Goal: Use online tool/utility: Utilize a website feature to perform a specific function

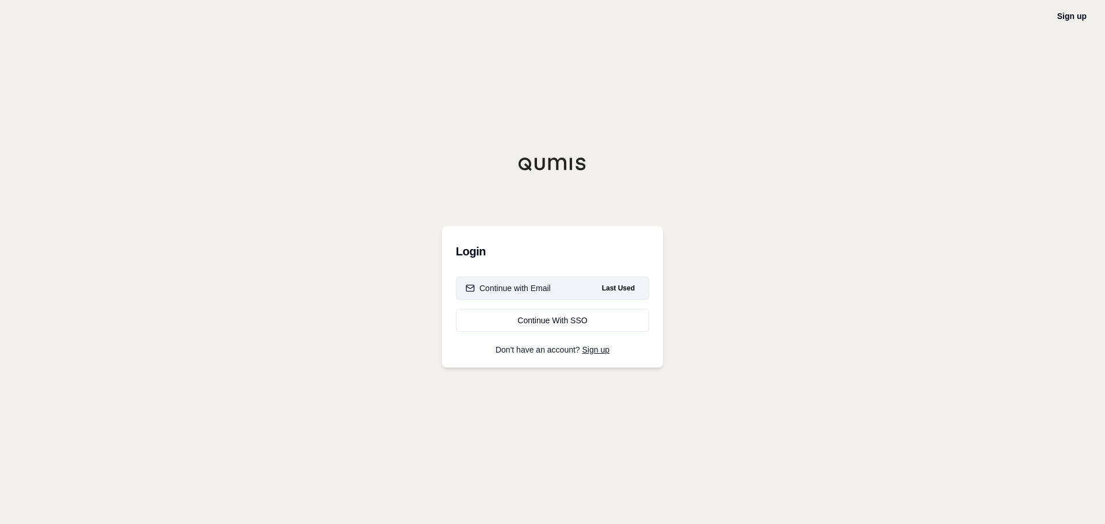
click at [547, 287] on div "Continue with Email" at bounding box center [508, 289] width 85 height 12
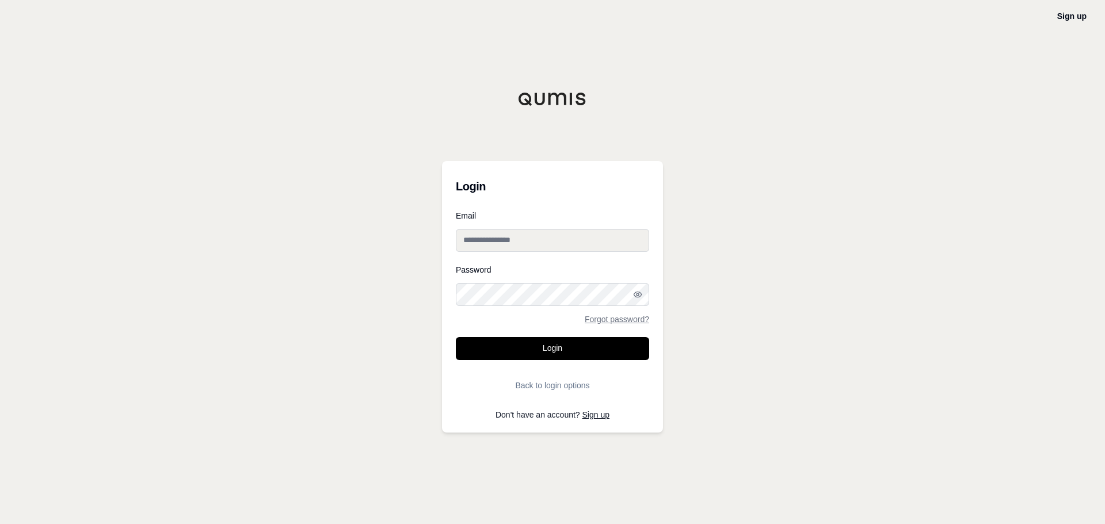
click at [548, 237] on input "Email" at bounding box center [552, 240] width 193 height 23
type input "**********"
click at [456, 337] on button "Login" at bounding box center [552, 348] width 193 height 23
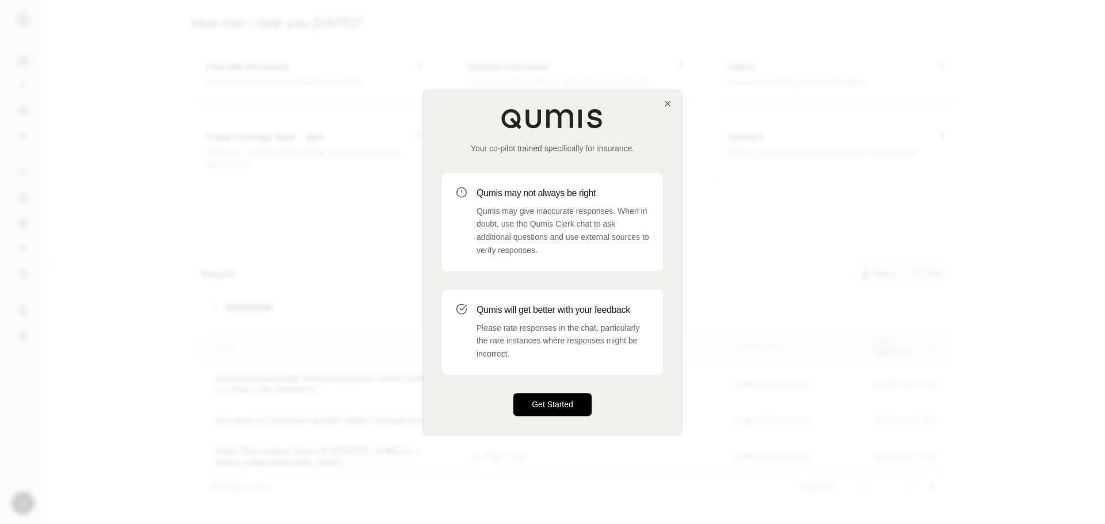
click at [576, 403] on button "Get Started" at bounding box center [552, 404] width 78 height 23
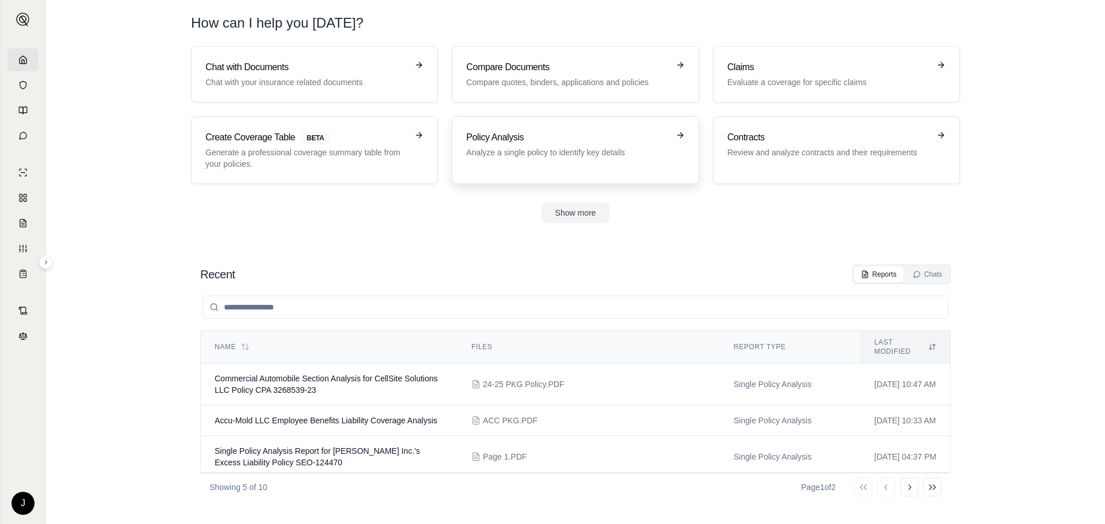
click at [561, 157] on p "Analyze a single policy to identify key details" at bounding box center [567, 153] width 202 height 12
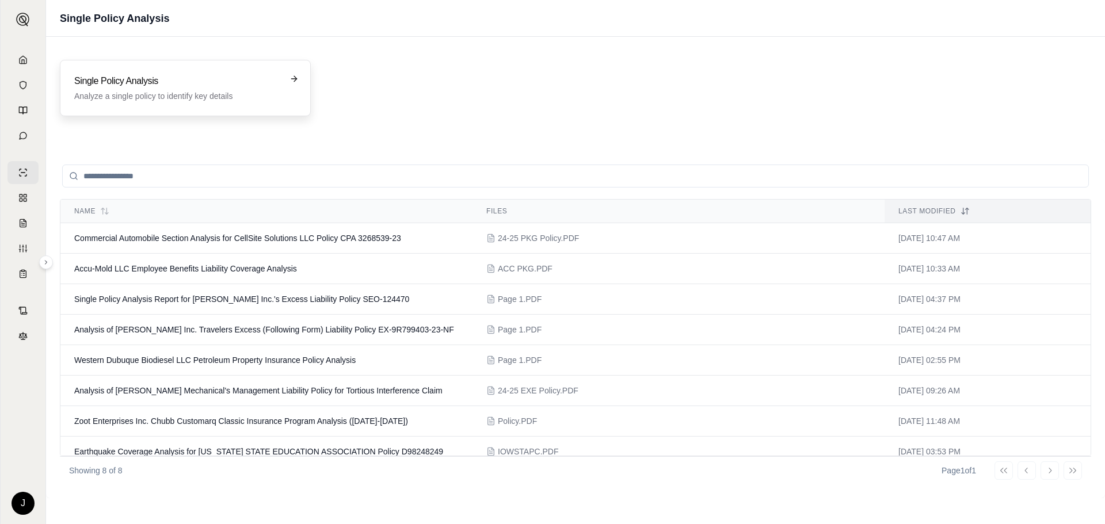
click at [288, 81] on div "Single Policy Analysis Analyze a single policy to identify key details" at bounding box center [185, 88] width 222 height 28
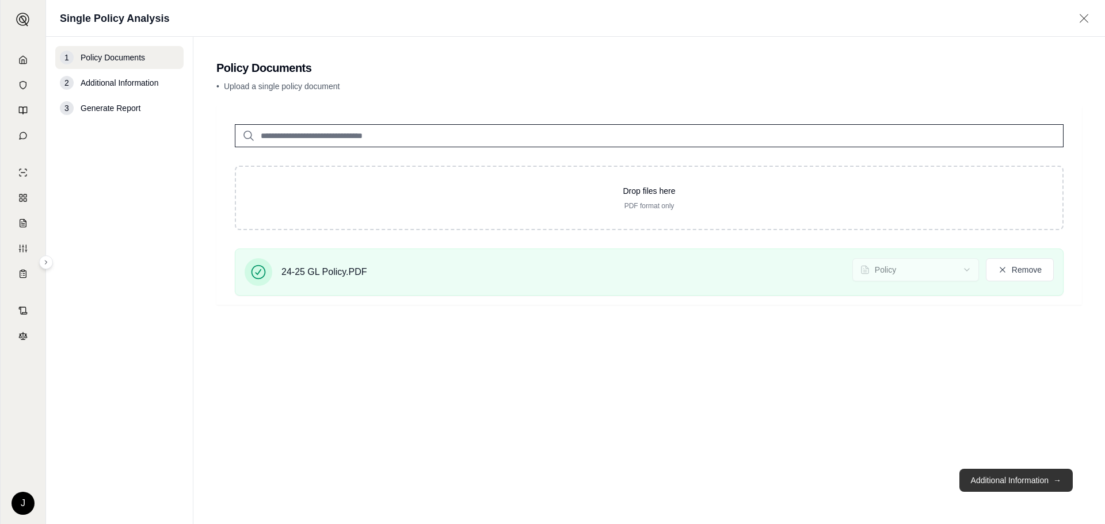
click at [992, 475] on button "Additional Information →" at bounding box center [1015, 480] width 113 height 23
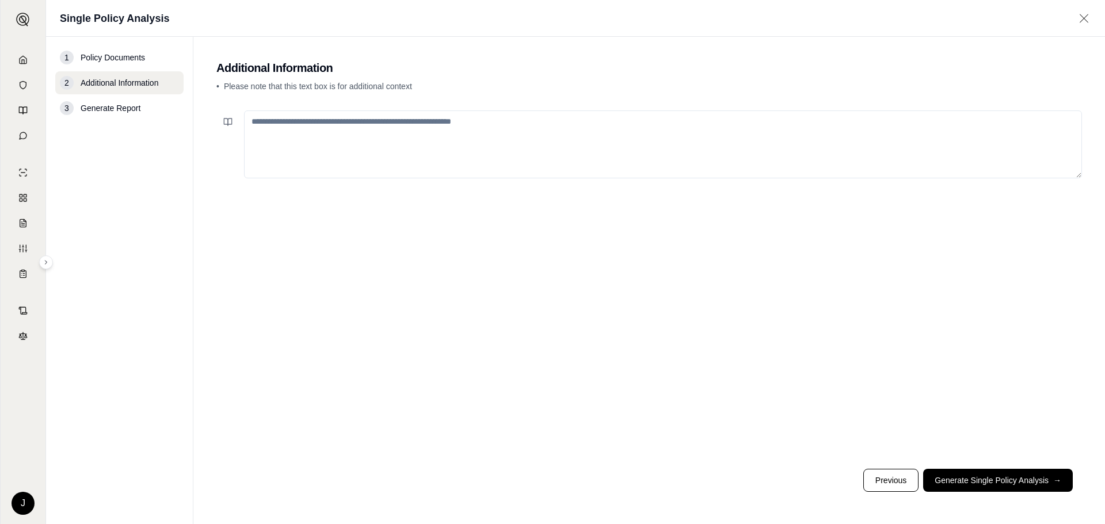
click at [608, 151] on textarea at bounding box center [663, 145] width 838 height 68
type textarea "*"
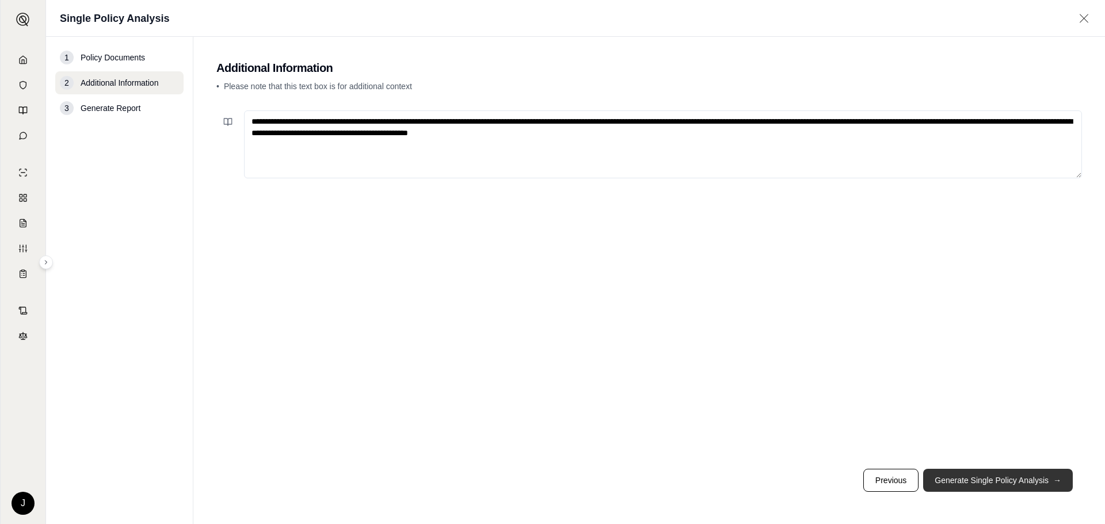
type textarea "**********"
click at [1014, 474] on button "Generate Single Policy Analysis →" at bounding box center [998, 480] width 150 height 23
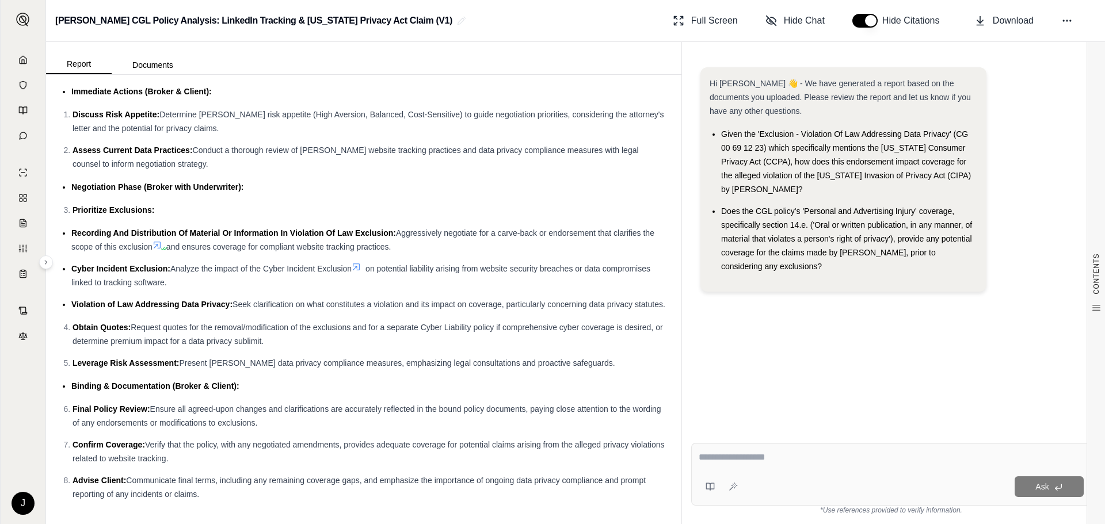
scroll to position [2799, 0]
click at [790, 463] on textarea at bounding box center [891, 458] width 385 height 14
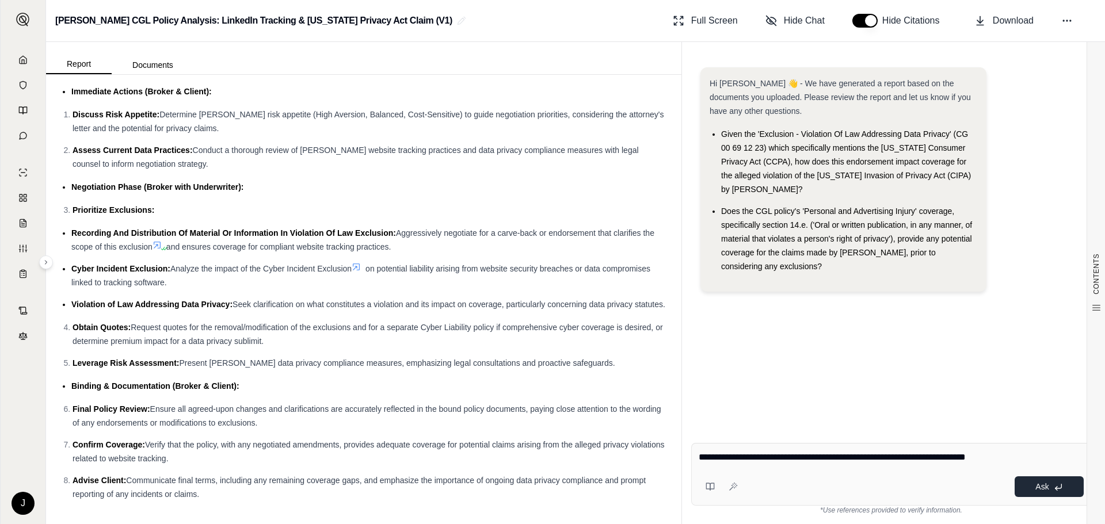
type textarea "**********"
click at [1042, 483] on span "Ask" at bounding box center [1041, 486] width 13 height 9
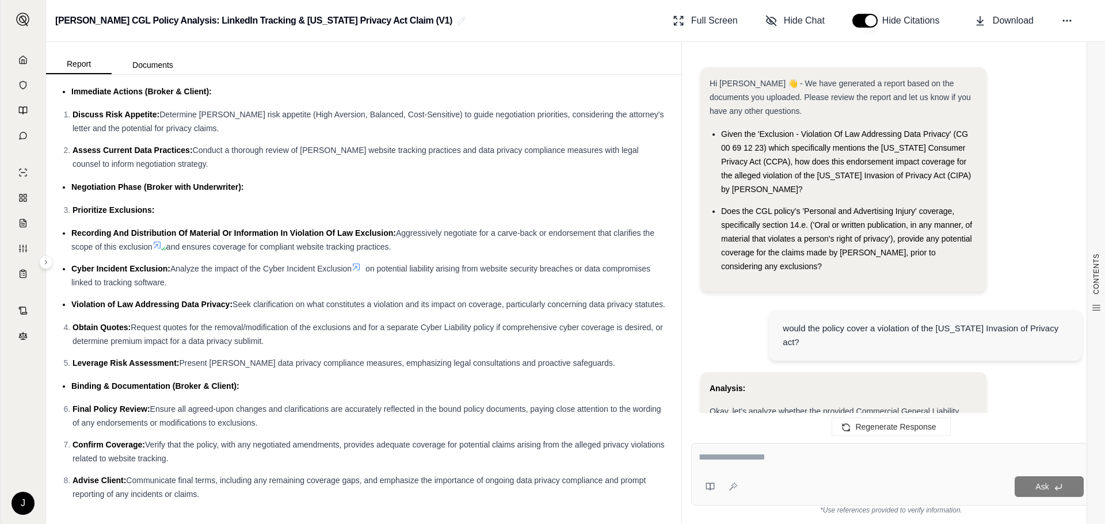
scroll to position [1636, 0]
